Goal: Find specific page/section: Find specific page/section

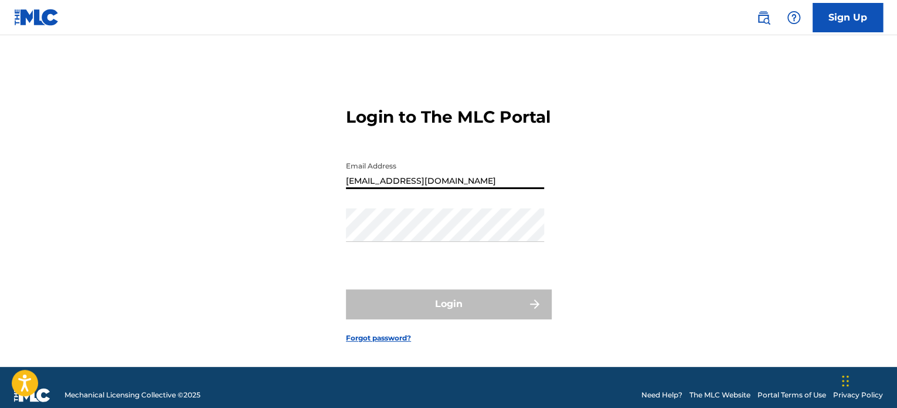
type input "[EMAIL_ADDRESS][DOMAIN_NAME]"
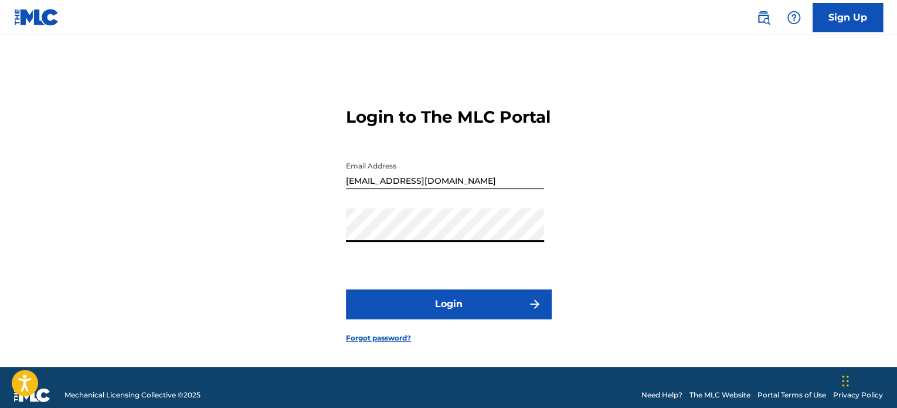
click at [346, 289] on button "Login" at bounding box center [448, 303] width 205 height 29
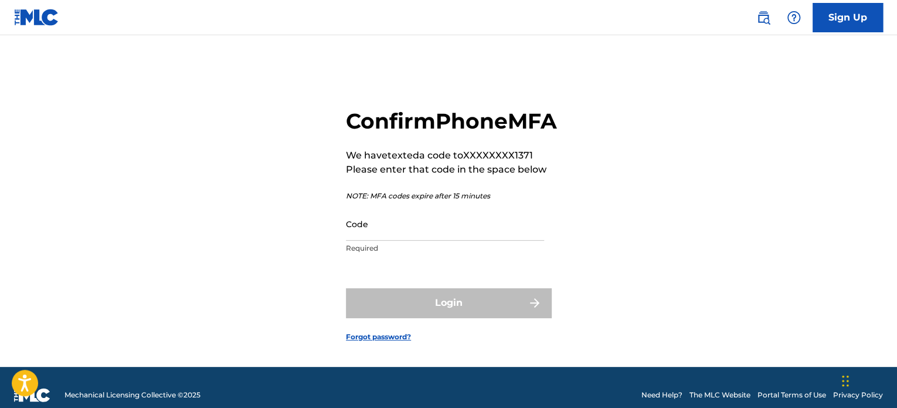
click at [415, 240] on input "Code" at bounding box center [445, 223] width 198 height 33
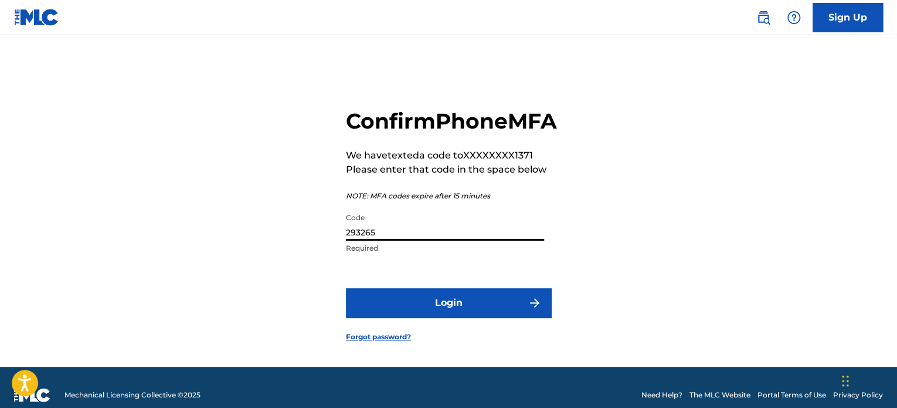
type input "293265"
click at [346, 288] on button "Login" at bounding box center [448, 302] width 205 height 29
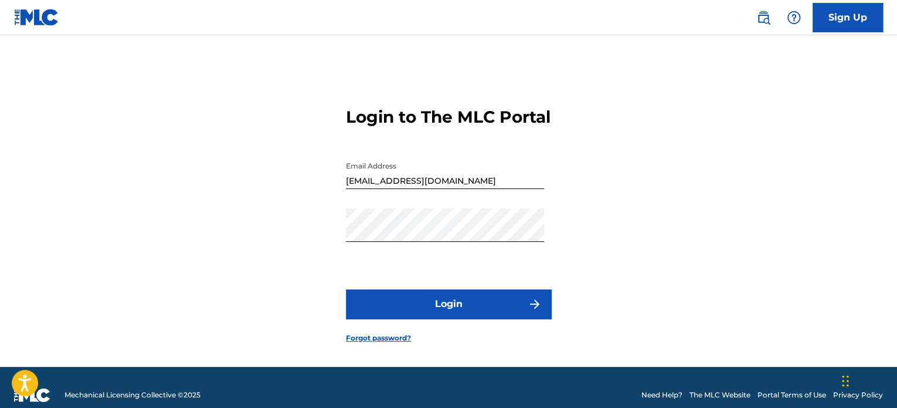
click at [436, 318] on button "Login" at bounding box center [448, 303] width 205 height 29
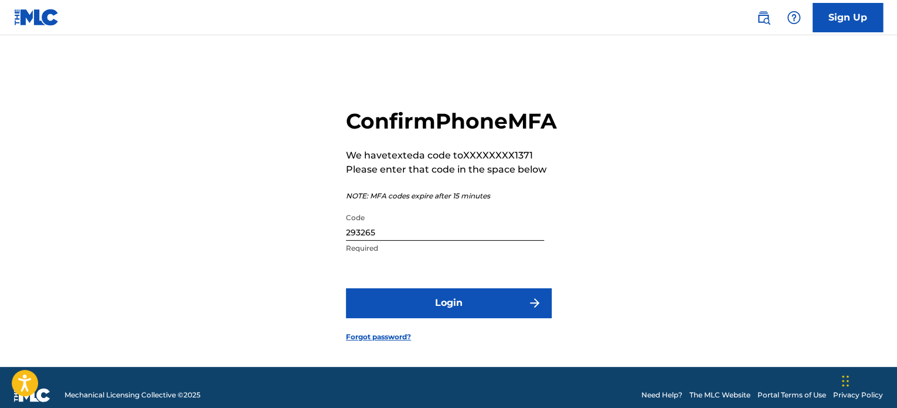
click at [382, 240] on input "293265" at bounding box center [445, 223] width 198 height 33
type input "579166"
click at [346, 288] on button "Login" at bounding box center [448, 302] width 205 height 29
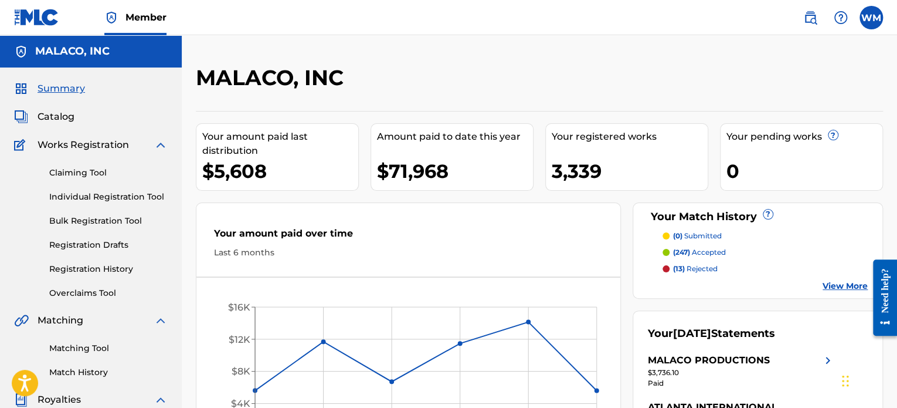
click at [49, 114] on span "Catalog" at bounding box center [56, 117] width 37 height 14
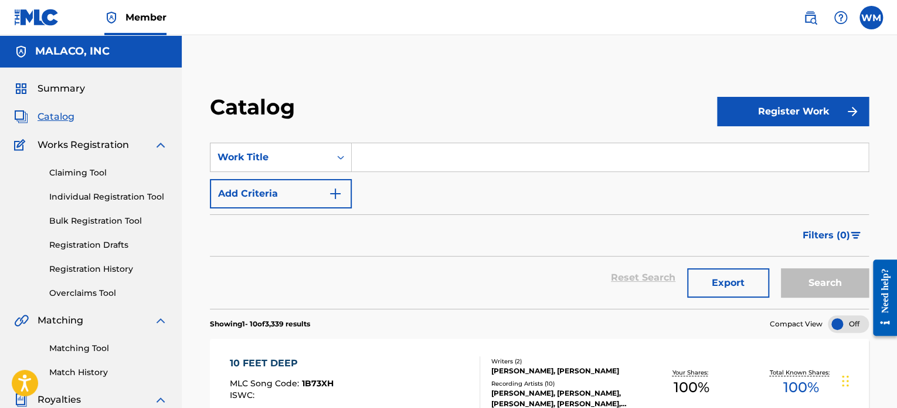
click at [399, 165] on input "Search Form" at bounding box center [610, 157] width 517 height 28
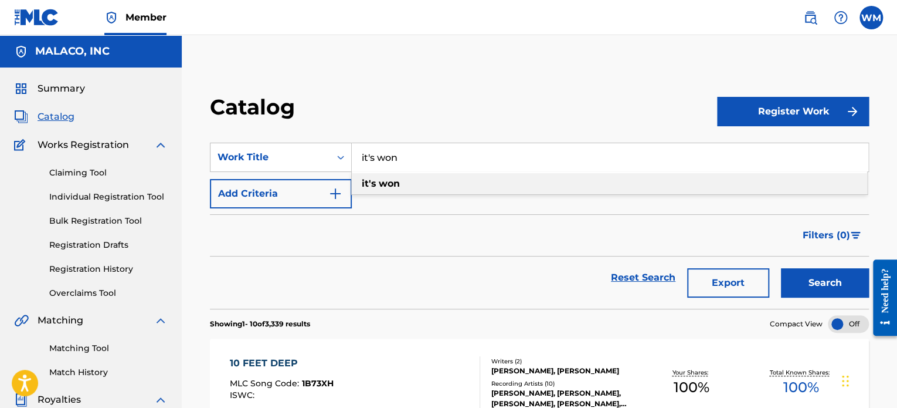
type input "it's won"
click at [388, 184] on strong "won" at bounding box center [389, 183] width 21 height 11
click at [821, 282] on button "Search" at bounding box center [825, 282] width 88 height 29
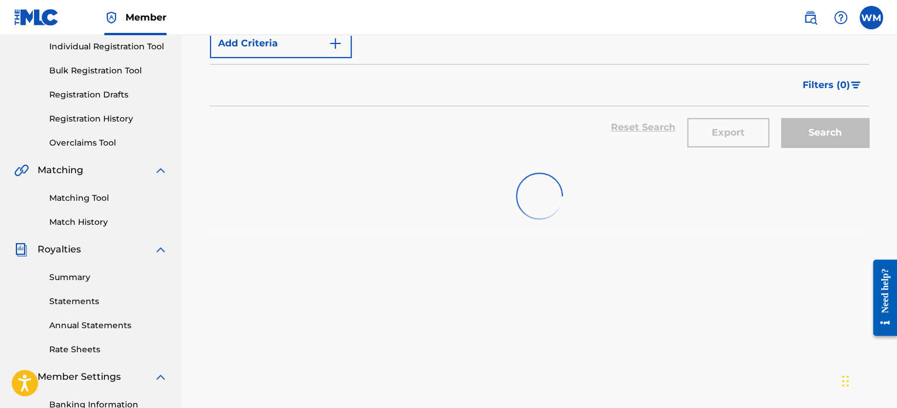
scroll to position [157, 0]
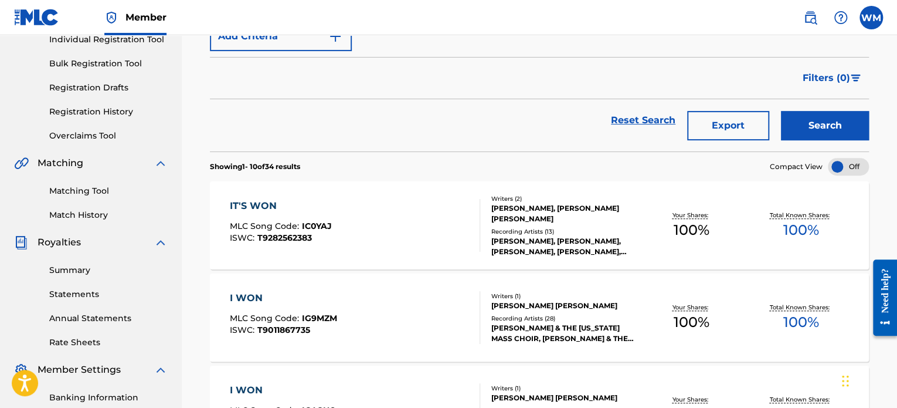
click at [374, 211] on div "IT'S WON MLC Song Code : IC0YAJ ISWC : T9282562383" at bounding box center [355, 225] width 250 height 53
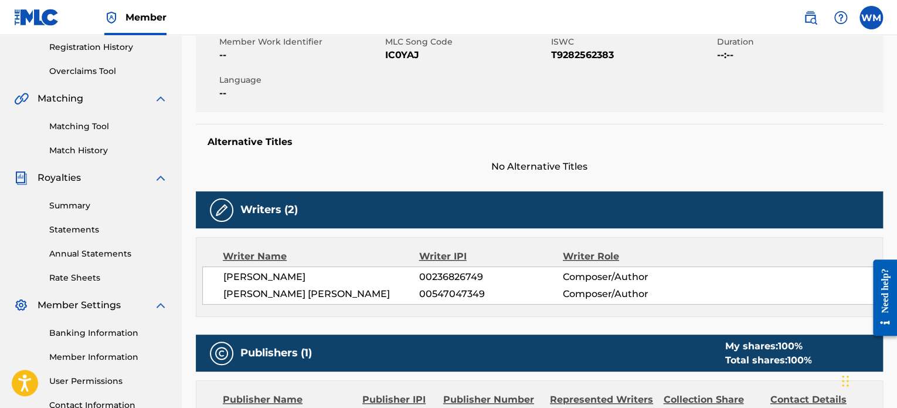
scroll to position [219, 0]
